Goal: Transaction & Acquisition: Register for event/course

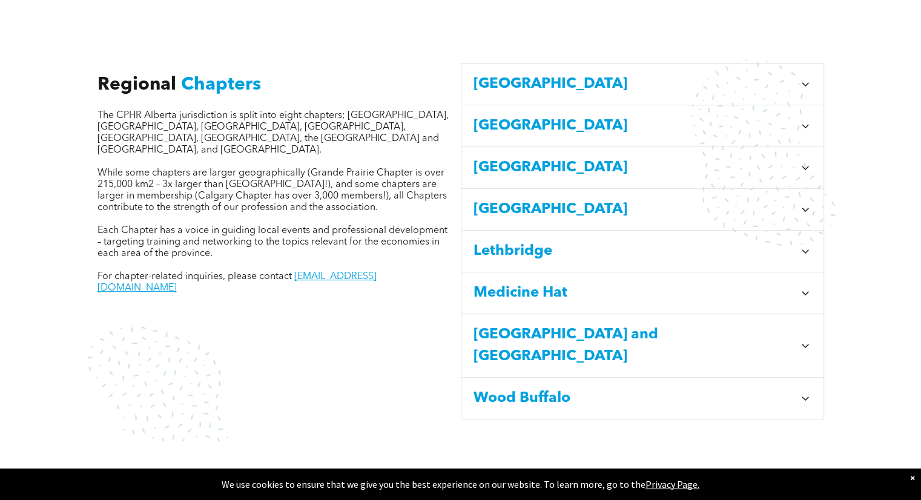
scroll to position [424, 0]
click at [521, 157] on span "[GEOGRAPHIC_DATA]" at bounding box center [634, 168] width 321 height 22
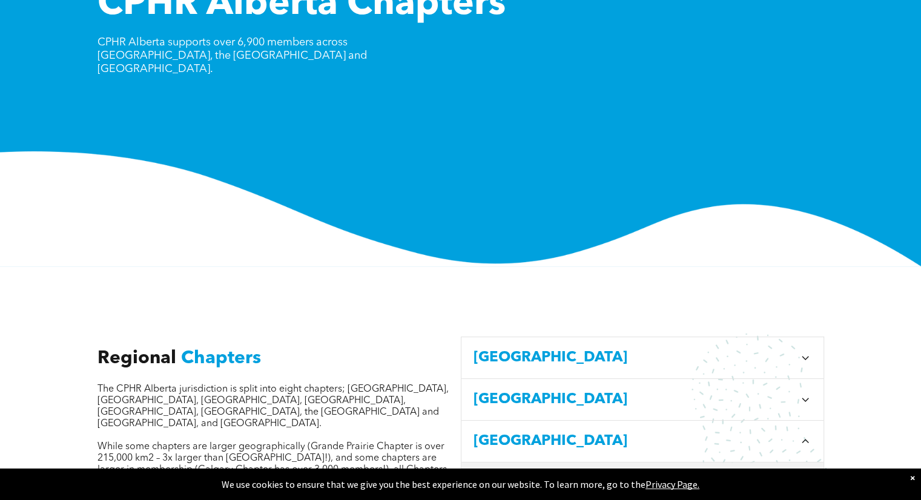
scroll to position [0, 0]
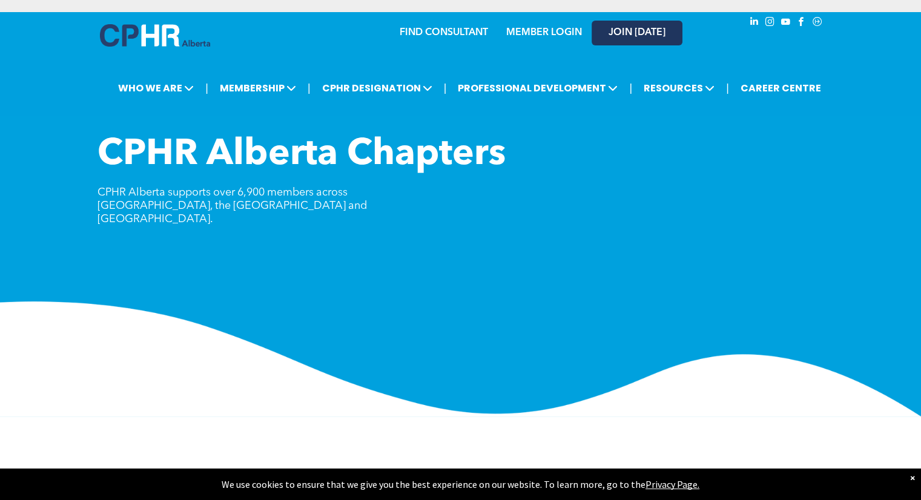
click at [637, 31] on span "JOIN [DATE]" at bounding box center [637, 33] width 57 height 12
click at [544, 33] on link "MEMBER LOGIN" at bounding box center [544, 33] width 76 height 10
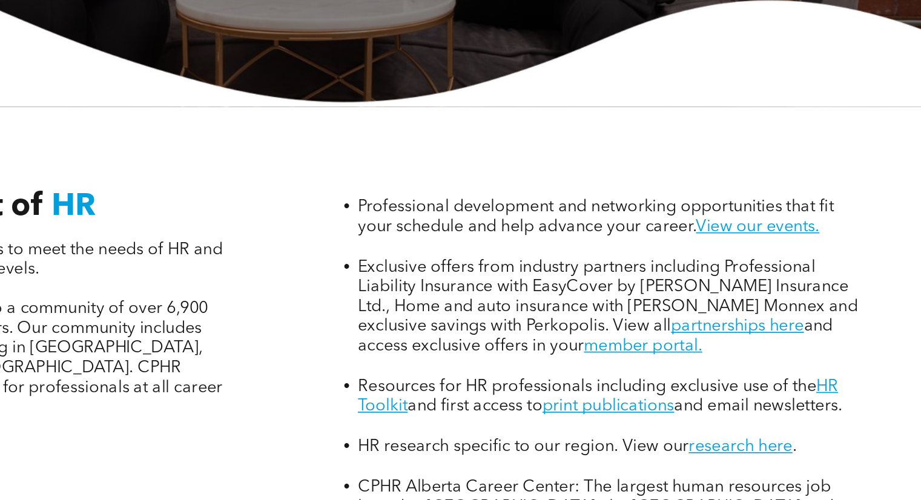
scroll to position [329, 0]
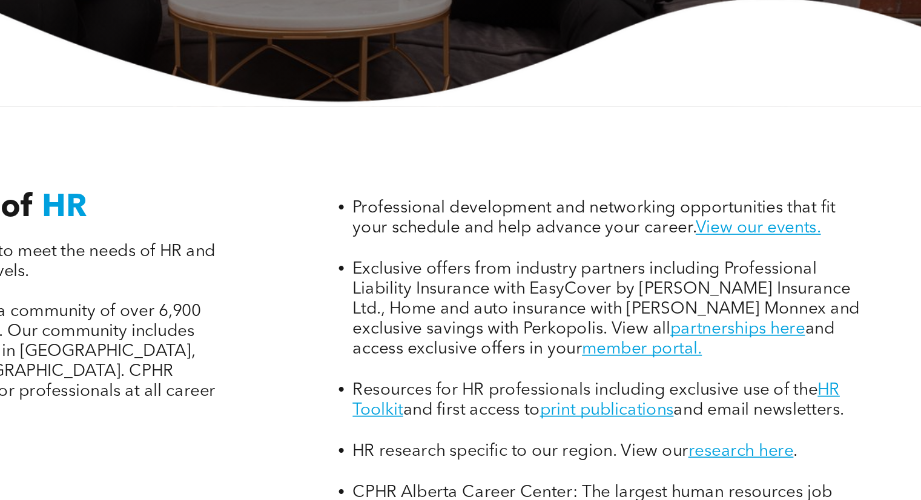
click at [705, 214] on span "Exclusive offers from industry partners including Professional Liability Insura…" at bounding box center [649, 236] width 292 height 44
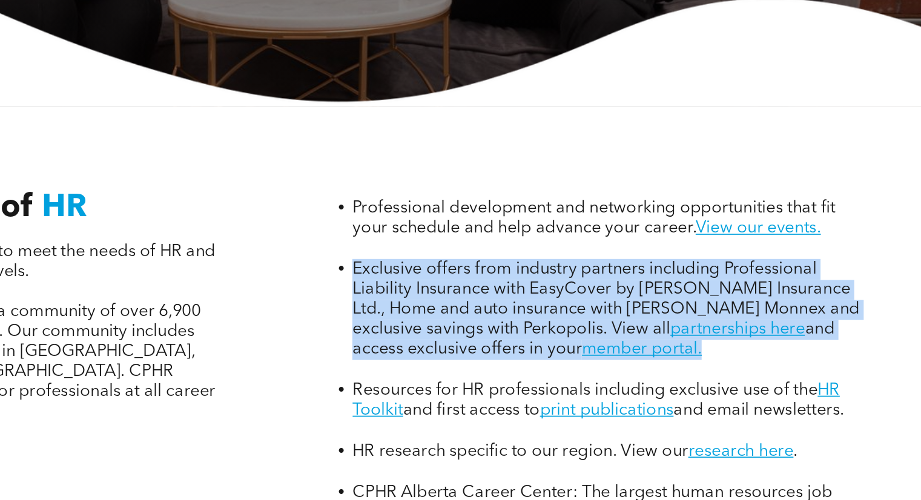
click at [705, 214] on span "Exclusive offers from industry partners including Professional Liability Insura…" at bounding box center [649, 236] width 292 height 44
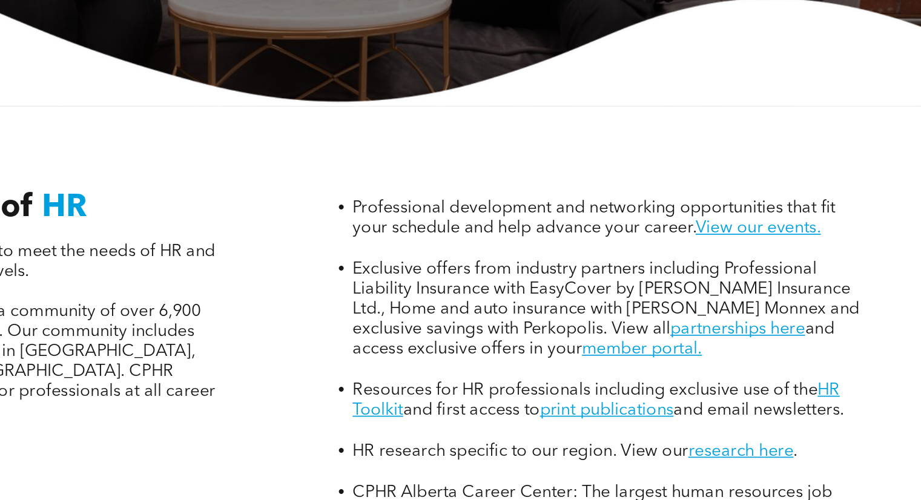
click at [660, 178] on li "Professional development and networking opportunities that fit your schedule an…" at bounding box center [649, 195] width 293 height 35
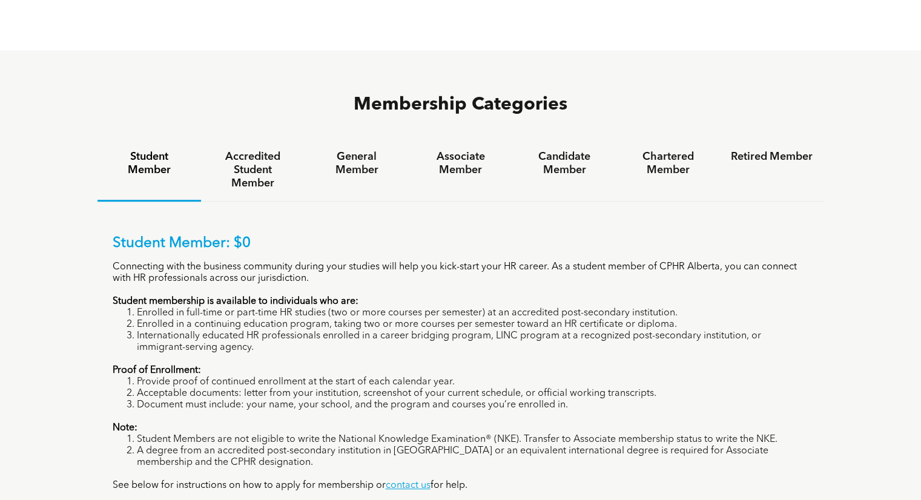
scroll to position [751, 0]
click at [255, 150] on h4 "Accredited Student Member" at bounding box center [253, 170] width 82 height 40
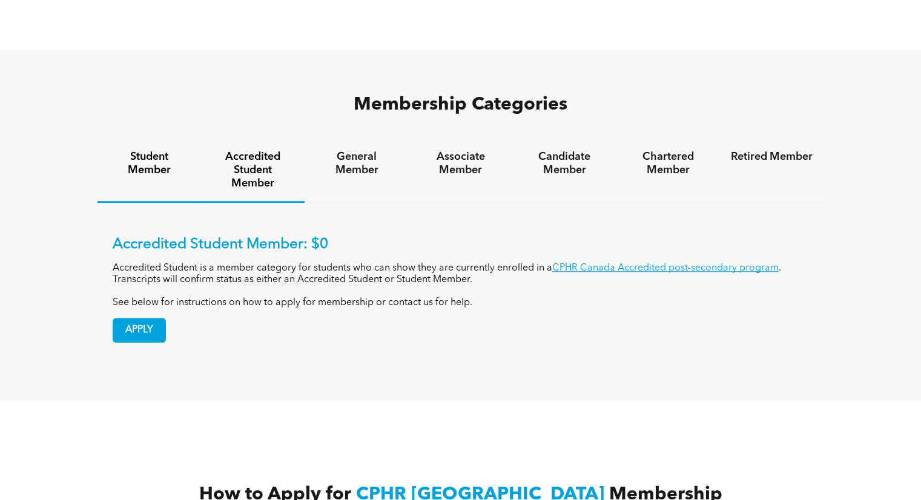
click at [150, 139] on div "Student Member" at bounding box center [150, 171] width 104 height 64
